Goal: Task Accomplishment & Management: Complete application form

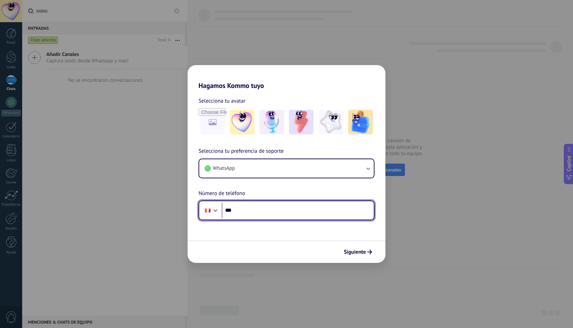
click at [272, 213] on input "***" at bounding box center [298, 211] width 152 height 16
click at [312, 211] on input "***" at bounding box center [298, 211] width 152 height 16
type input "**********"
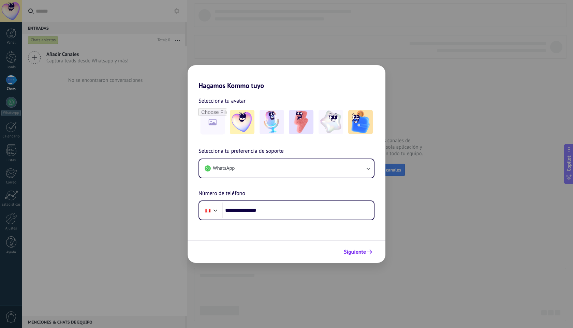
click at [365, 254] on span "Siguiente" at bounding box center [355, 252] width 22 height 5
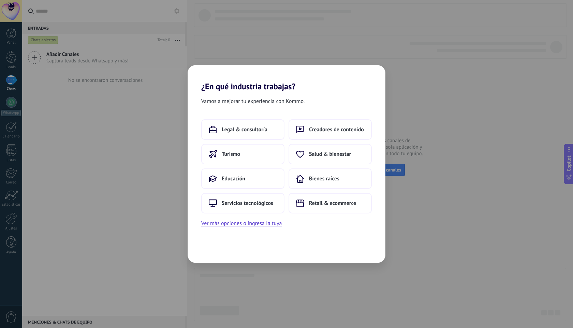
click at [244, 228] on div "Vamos a mejorar tu experiencia con Kommo. Legal & consultoría Creadores de cont…" at bounding box center [287, 177] width 198 height 172
click at [242, 225] on button "Ver más opciones o ingresa la tuya" at bounding box center [241, 223] width 81 height 9
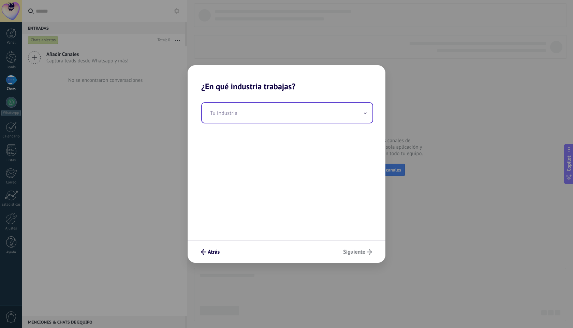
click at [241, 119] on input "text" at bounding box center [287, 113] width 171 height 20
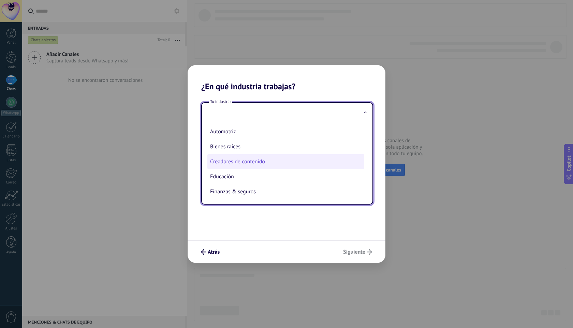
click at [233, 165] on li "Creadores de contenido" at bounding box center [285, 161] width 157 height 15
type input "**********"
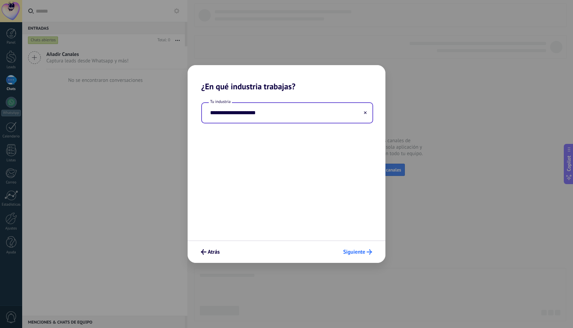
click at [355, 253] on span "Siguiente" at bounding box center [354, 252] width 22 height 5
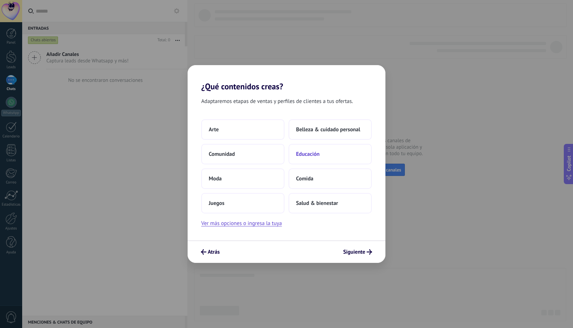
click at [306, 154] on span "Educación" at bounding box center [308, 154] width 24 height 7
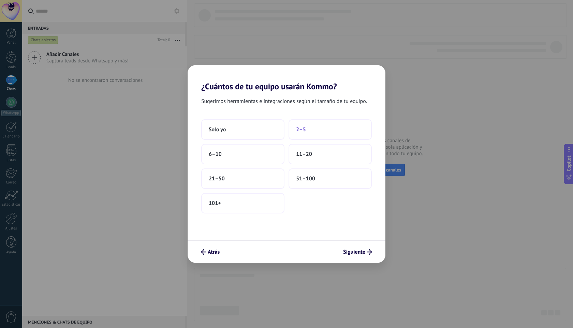
click at [300, 132] on span "2–5" at bounding box center [301, 129] width 10 height 7
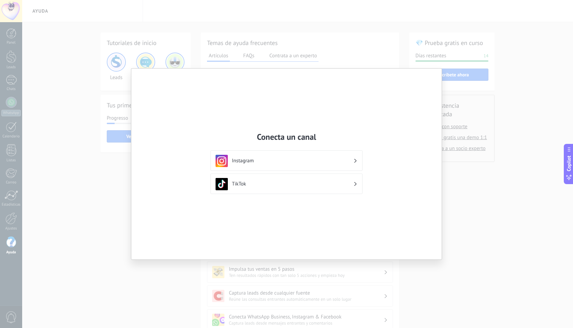
click at [487, 220] on div "Conecta un canal Instagram TikTok" at bounding box center [286, 164] width 573 height 328
click at [82, 91] on div "Conecta un canal Instagram TikTok" at bounding box center [286, 164] width 573 height 328
click at [49, 42] on div "Conecta un canal Instagram TikTok" at bounding box center [286, 164] width 573 height 328
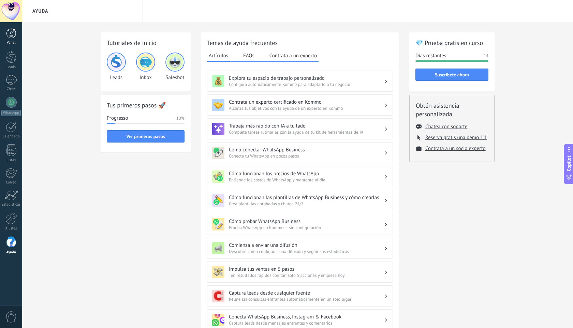
click at [11, 39] on link "Panel" at bounding box center [11, 36] width 22 height 17
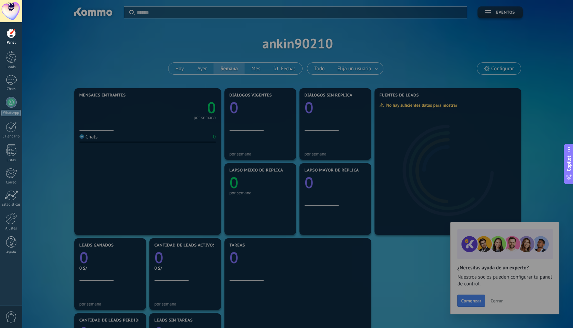
click at [11, 12] on div at bounding box center [11, 11] width 22 height 22
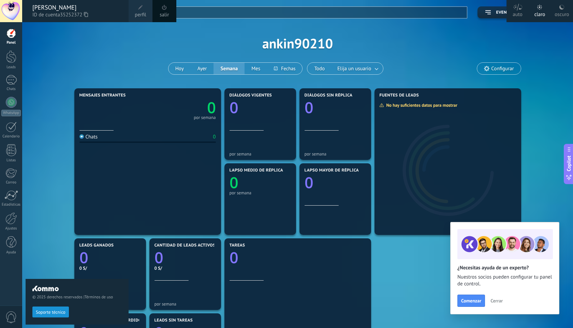
click at [114, 64] on div "© 2025 derechos reservados | Términos de uso Soporte técnico" at bounding box center [77, 175] width 103 height 306
click at [483, 72] on span "Configurar" at bounding box center [498, 69] width 43 height 12
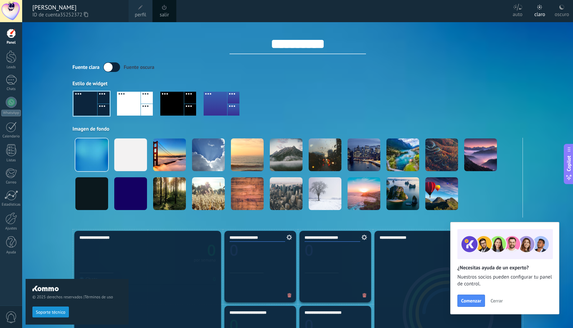
click at [487, 72] on div "Fuente [PERSON_NAME] oscura" at bounding box center [298, 67] width 450 height 10
click at [10, 60] on div at bounding box center [11, 57] width 10 height 13
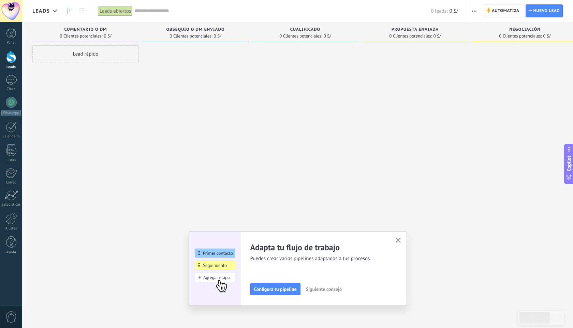
click at [398, 237] on button "button" at bounding box center [398, 240] width 9 height 9
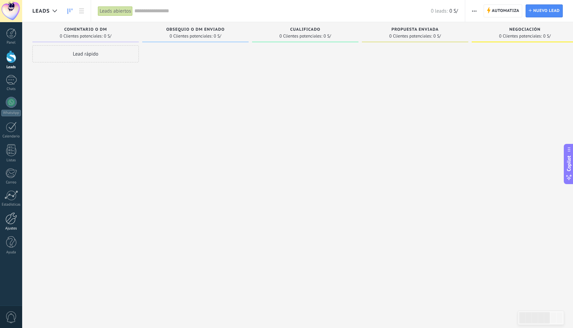
click at [11, 218] on div at bounding box center [11, 219] width 12 height 12
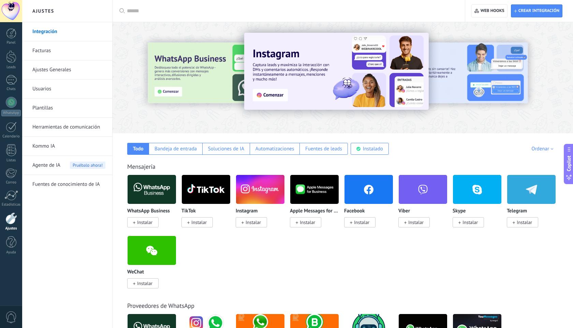
click at [141, 97] on div at bounding box center [175, 77] width 149 height 61
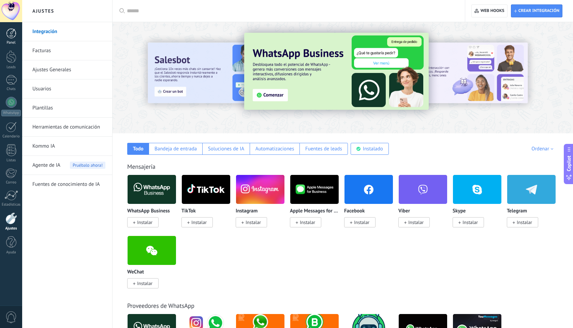
click at [11, 29] on div at bounding box center [11, 33] width 10 height 10
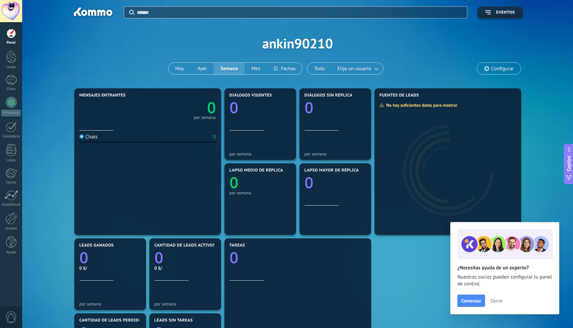
click at [11, 9] on div at bounding box center [11, 11] width 22 height 22
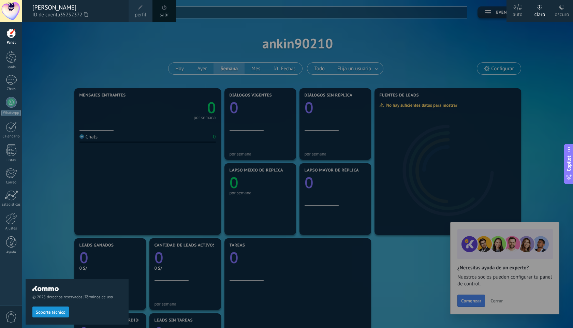
click at [87, 13] on use at bounding box center [86, 14] width 4 height 5
click at [12, 63] on div at bounding box center [11, 57] width 10 height 13
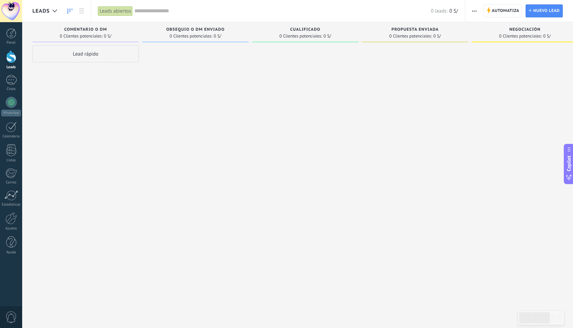
click at [475, 11] on icon "button" at bounding box center [474, 11] width 4 height 1
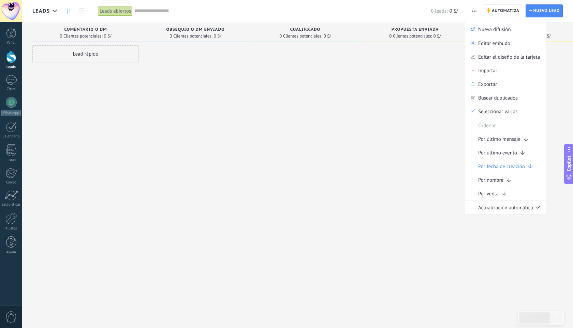
click at [392, 175] on div at bounding box center [415, 164] width 106 height 239
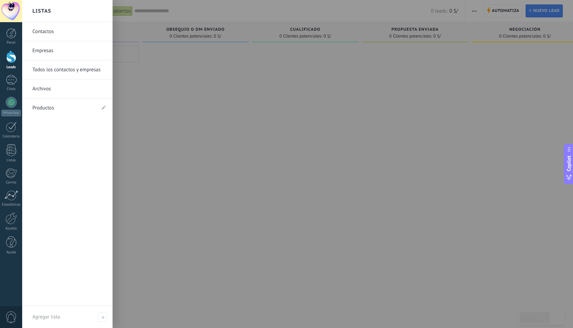
click at [59, 107] on link "Productos" at bounding box center [63, 108] width 63 height 19
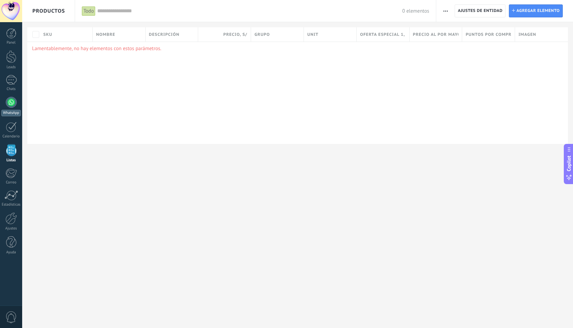
click at [9, 102] on div at bounding box center [11, 102] width 11 height 11
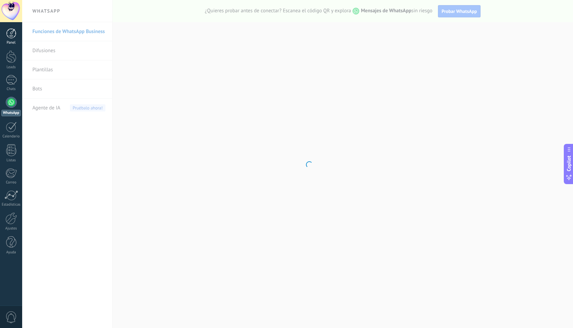
click at [10, 40] on link "Panel" at bounding box center [11, 36] width 22 height 17
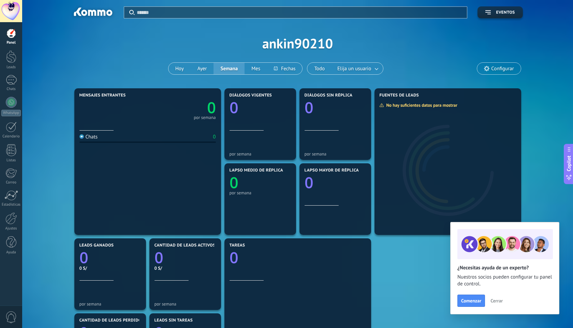
click at [498, 303] on span "Cerrar" at bounding box center [497, 301] width 12 height 5
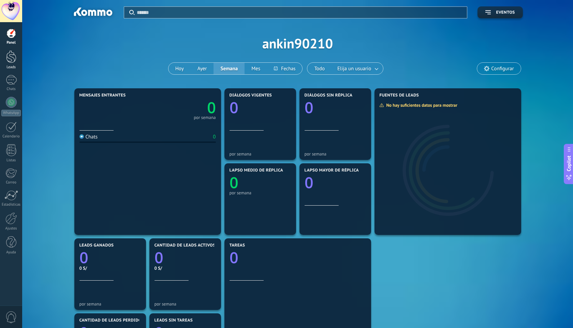
click at [4, 62] on link "Leads" at bounding box center [11, 60] width 22 height 19
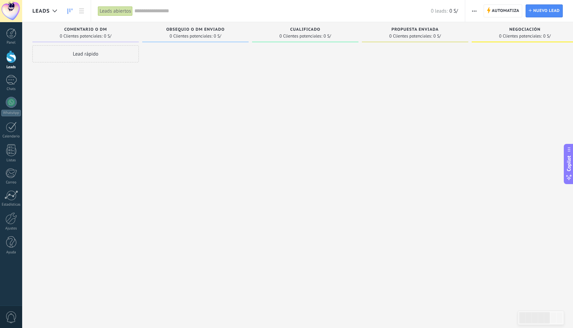
click at [156, 96] on div at bounding box center [195, 164] width 106 height 239
click at [53, 11] on icon at bounding box center [55, 11] width 4 height 3
